Goal: Transaction & Acquisition: Purchase product/service

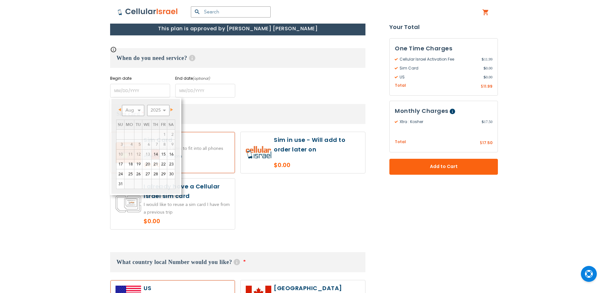
scroll to position [266, 0]
click at [155, 155] on link "14" at bounding box center [156, 155] width 8 height 10
type input "[DATE]"
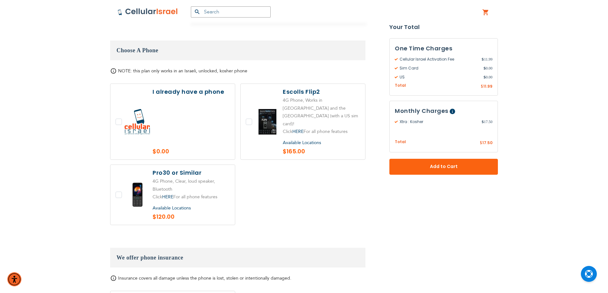
scroll to position [797, 0]
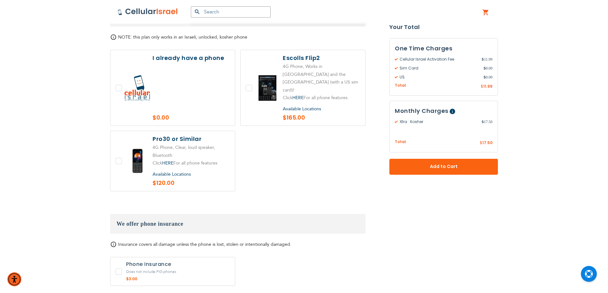
click at [194, 72] on label at bounding box center [172, 88] width 124 height 76
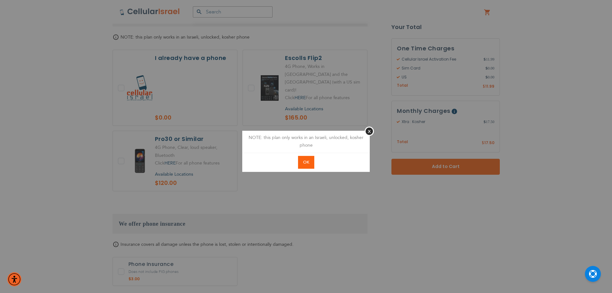
click at [309, 163] on span "OK" at bounding box center [306, 162] width 6 height 6
checkbox input "true"
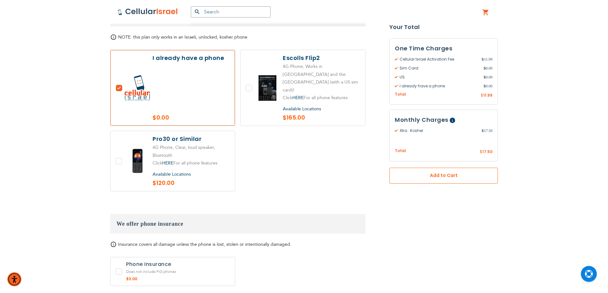
click at [429, 169] on button "Add to Cart" at bounding box center [443, 176] width 108 height 16
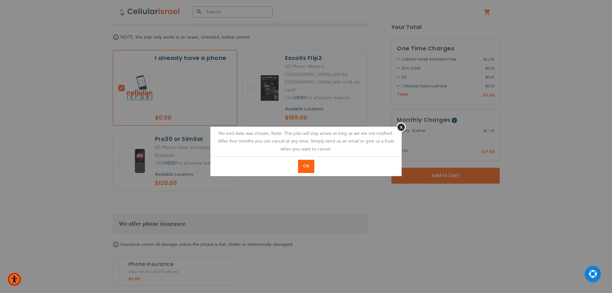
click at [311, 170] on button "OK" at bounding box center [306, 166] width 16 height 13
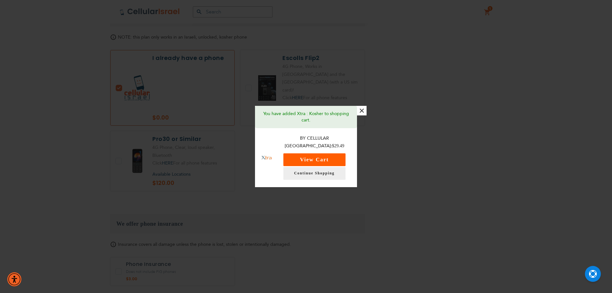
click at [307, 156] on button "View Cart" at bounding box center [315, 159] width 62 height 13
